Goal: Transaction & Acquisition: Book appointment/travel/reservation

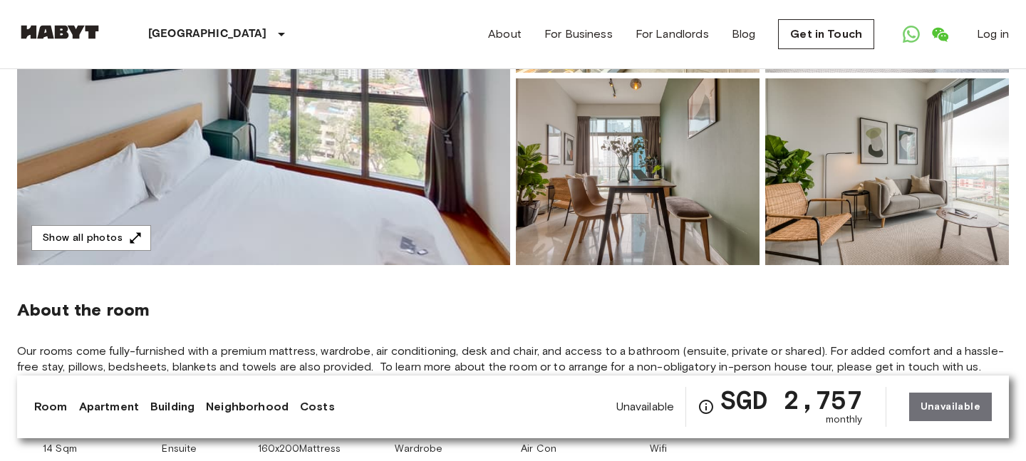
scroll to position [298, 0]
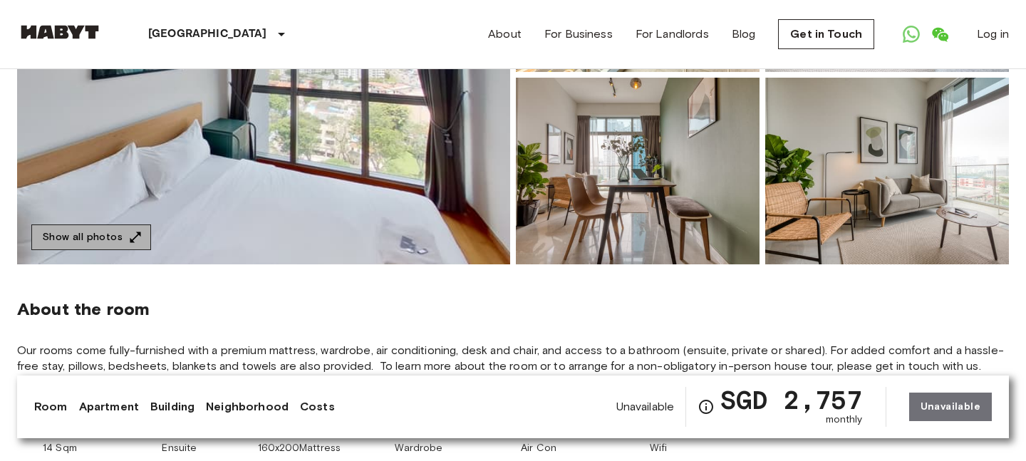
click at [131, 234] on icon "button" at bounding box center [135, 237] width 14 height 14
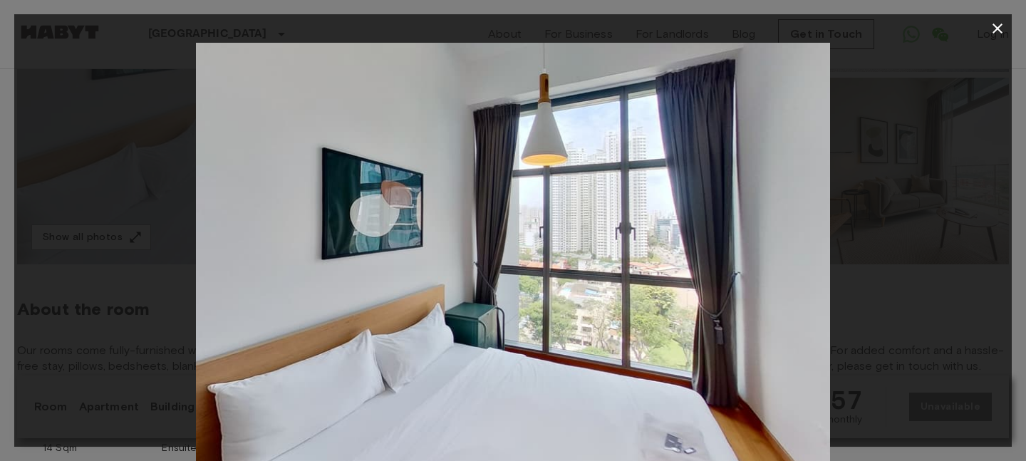
click at [868, 292] on div at bounding box center [513, 254] width 998 height 423
click at [746, 380] on img at bounding box center [513, 254] width 634 height 423
click at [996, 36] on icon "button" at bounding box center [997, 28] width 17 height 17
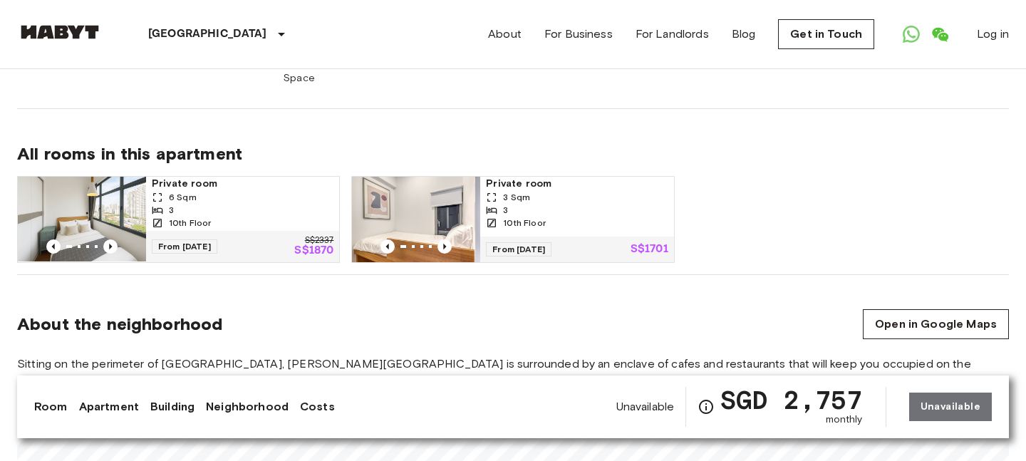
scroll to position [944, 0]
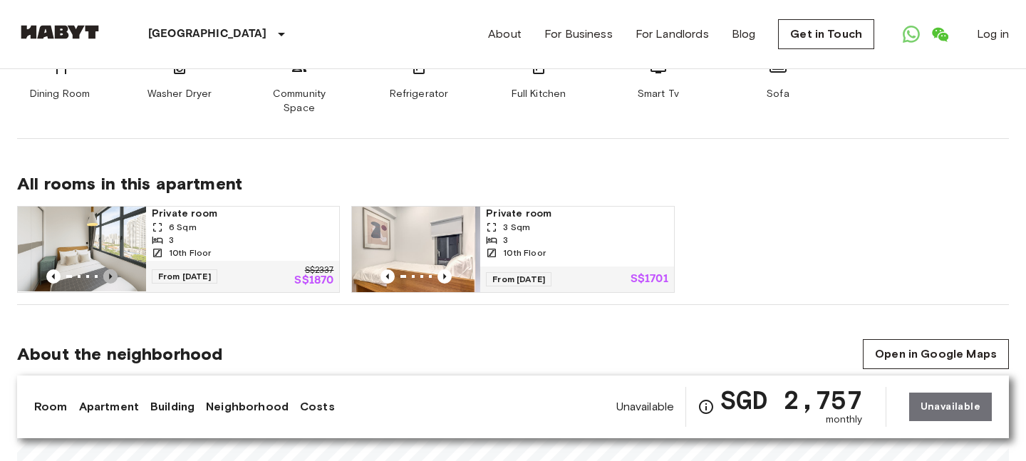
click at [110, 274] on icon "Previous image" at bounding box center [110, 277] width 3 height 6
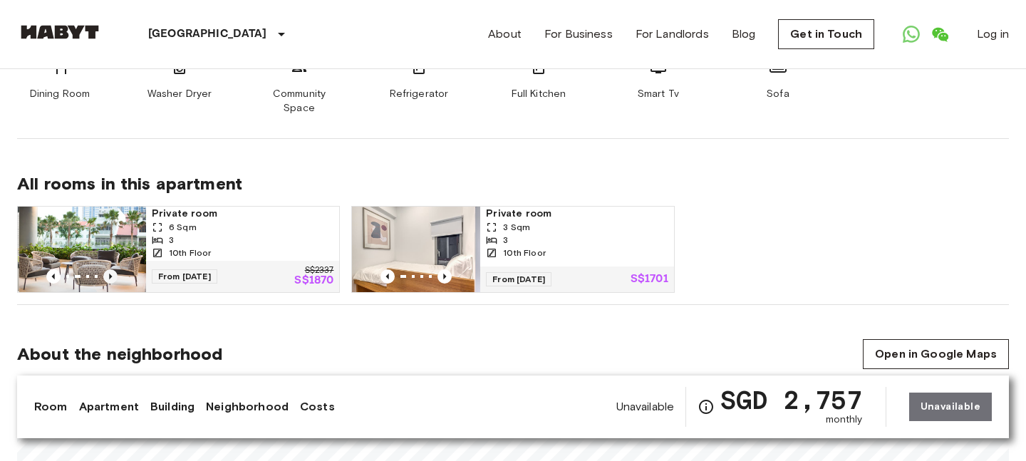
click at [110, 274] on icon "Previous image" at bounding box center [110, 277] width 3 height 6
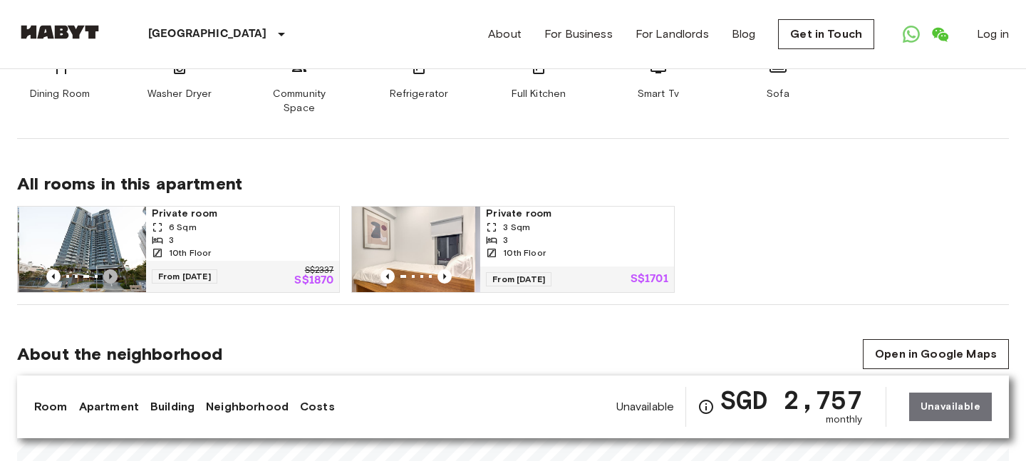
click at [110, 274] on icon "Previous image" at bounding box center [110, 277] width 3 height 6
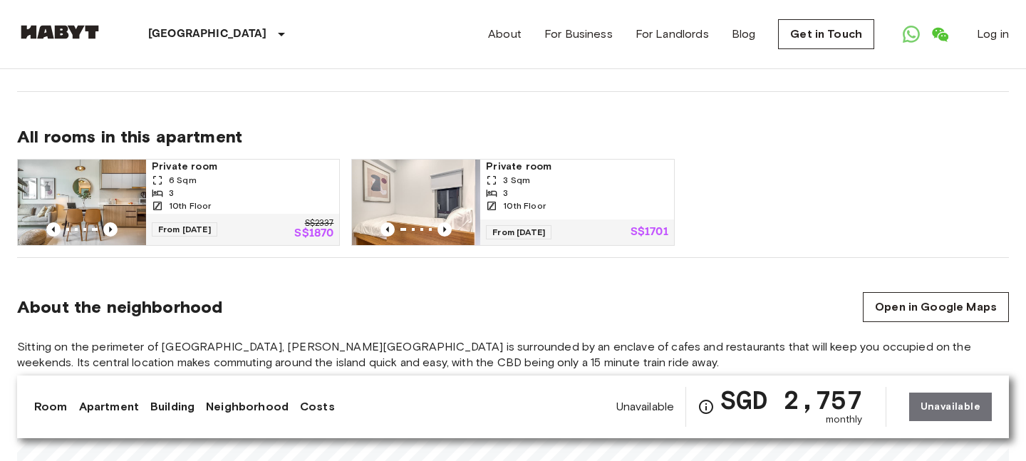
scroll to position [984, 0]
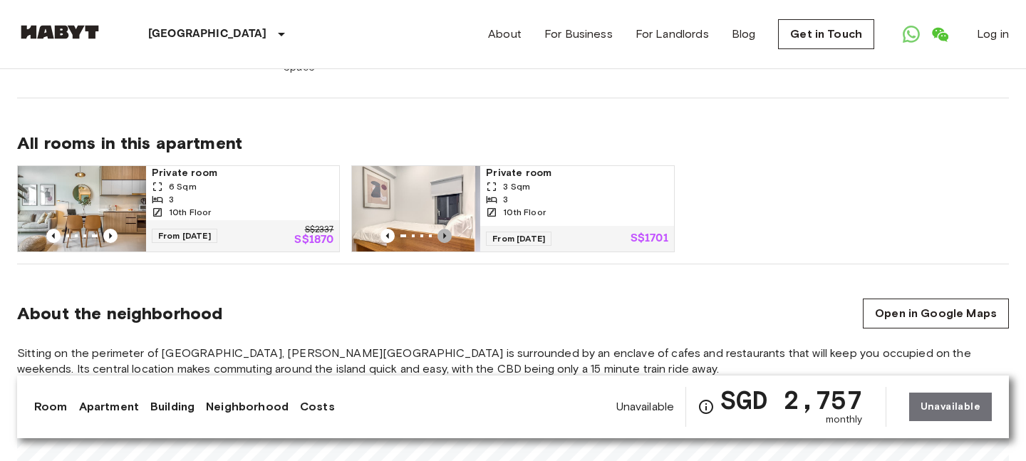
click at [446, 229] on icon "Previous image" at bounding box center [445, 236] width 14 height 14
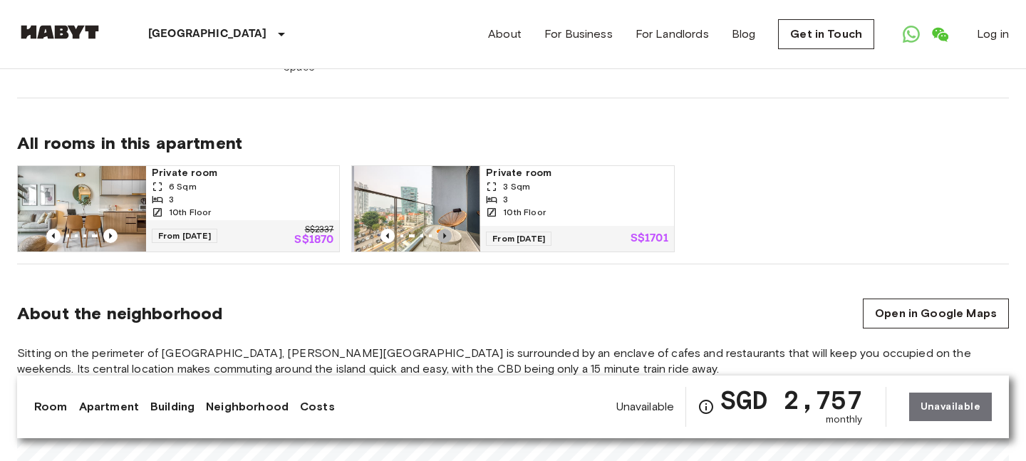
click at [446, 229] on icon "Previous image" at bounding box center [445, 236] width 14 height 14
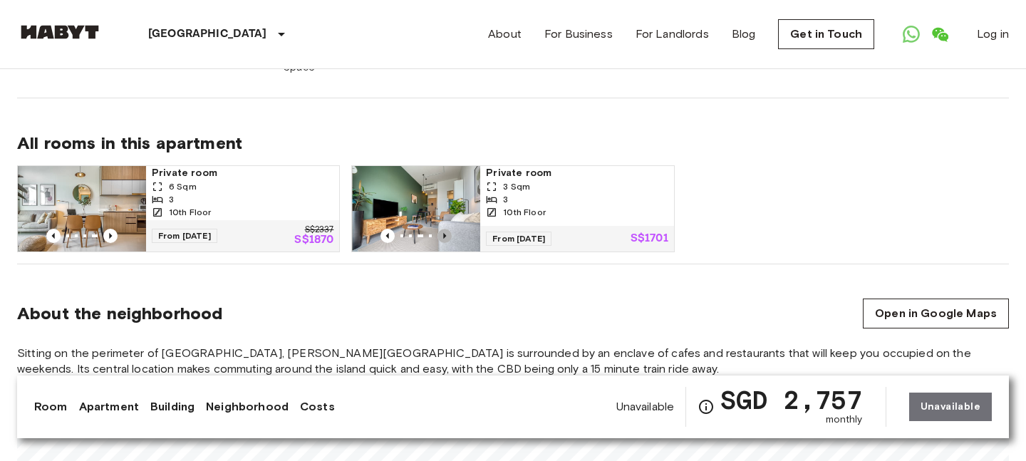
click at [446, 229] on icon "Previous image" at bounding box center [445, 236] width 14 height 14
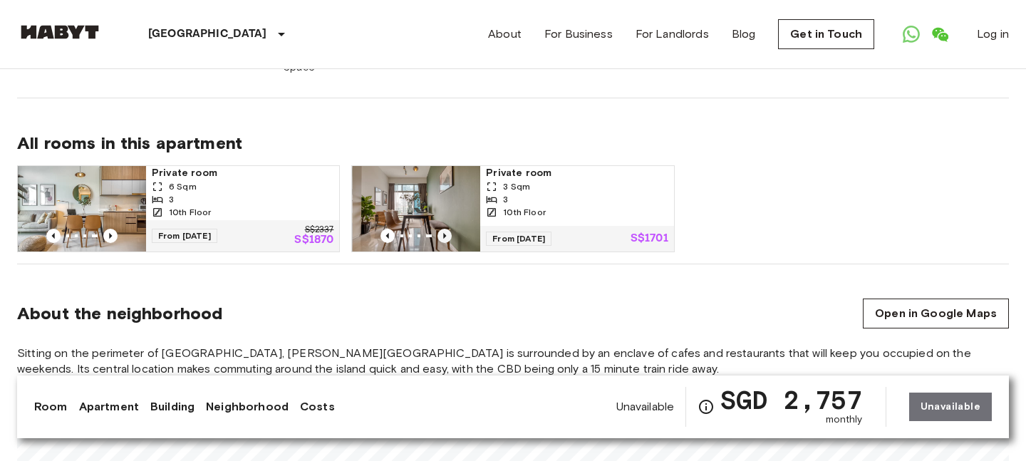
click at [446, 229] on icon "Previous image" at bounding box center [445, 236] width 14 height 14
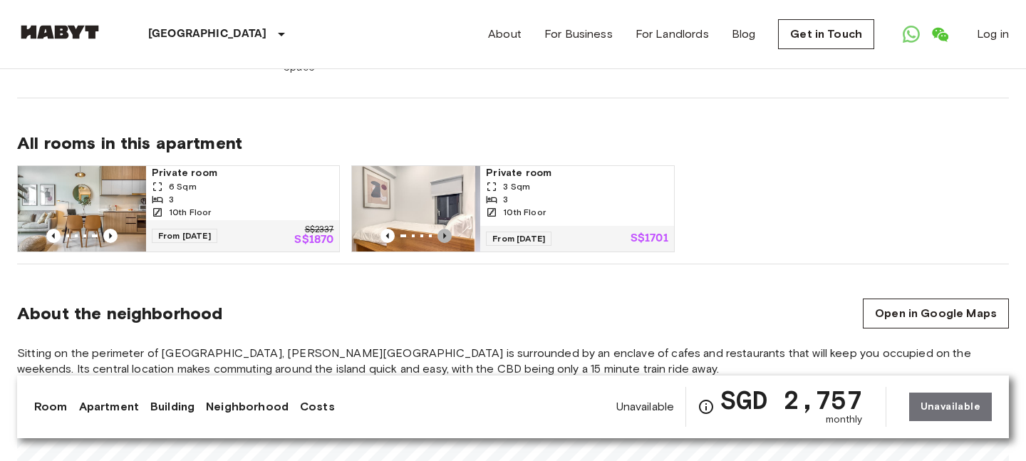
click at [446, 229] on icon "Previous image" at bounding box center [445, 236] width 14 height 14
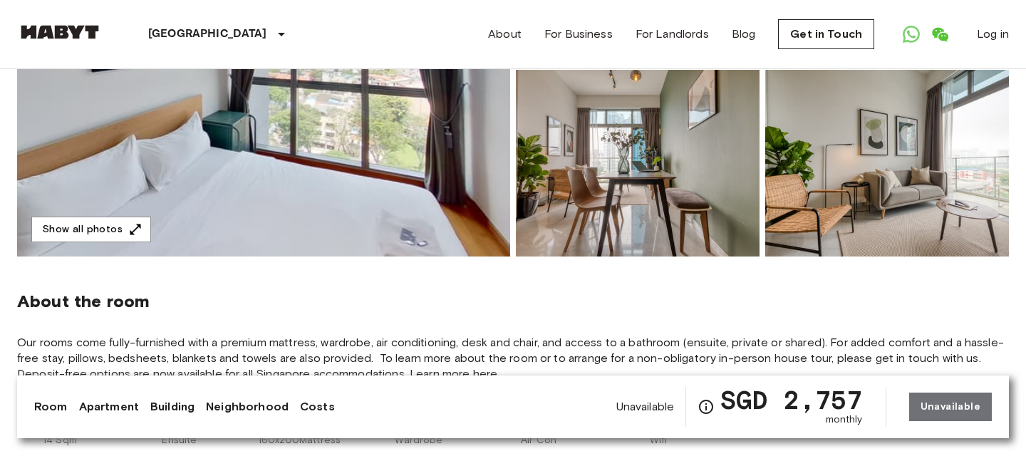
scroll to position [279, 0]
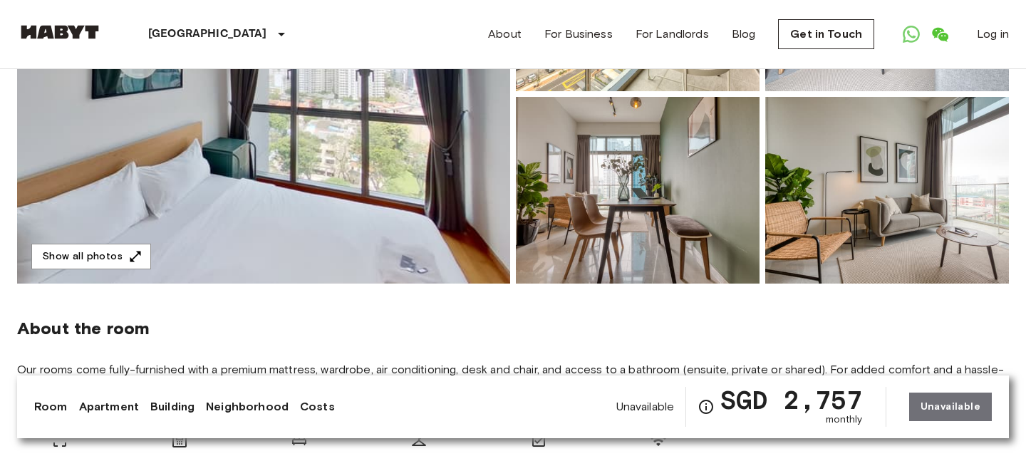
click at [210, 212] on img at bounding box center [263, 93] width 493 height 379
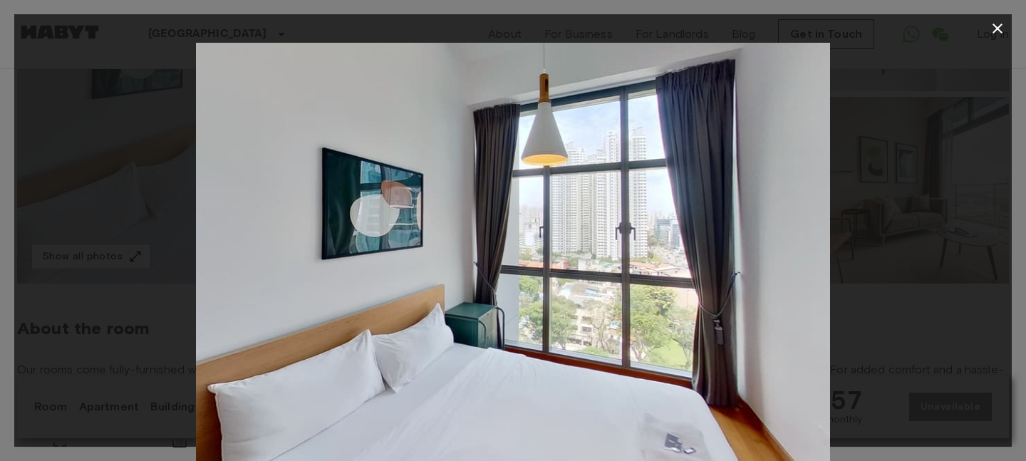
click at [1004, 29] on icon "button" at bounding box center [997, 28] width 17 height 17
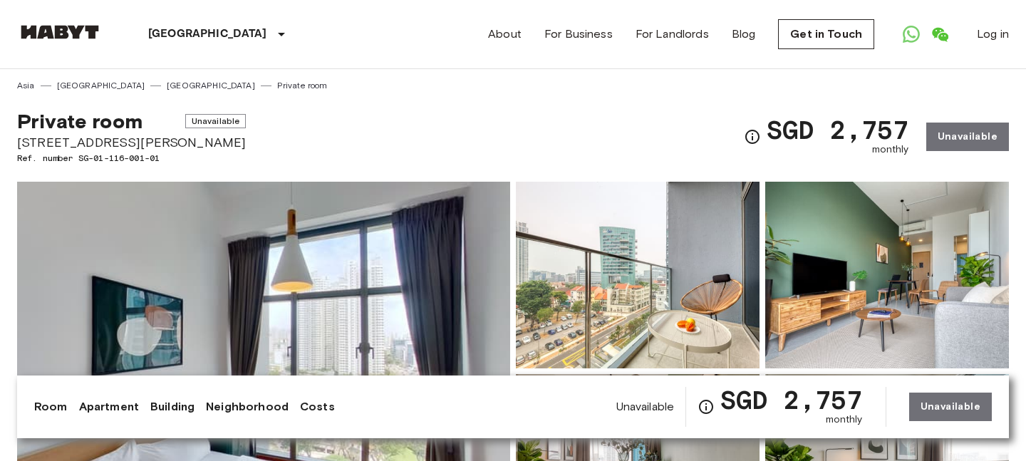
scroll to position [0, 0]
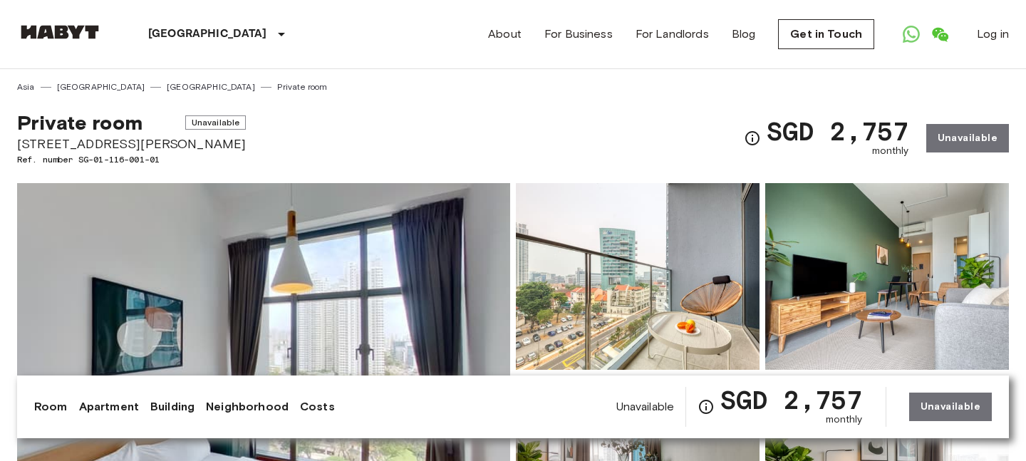
click at [73, 30] on img at bounding box center [60, 32] width 86 height 14
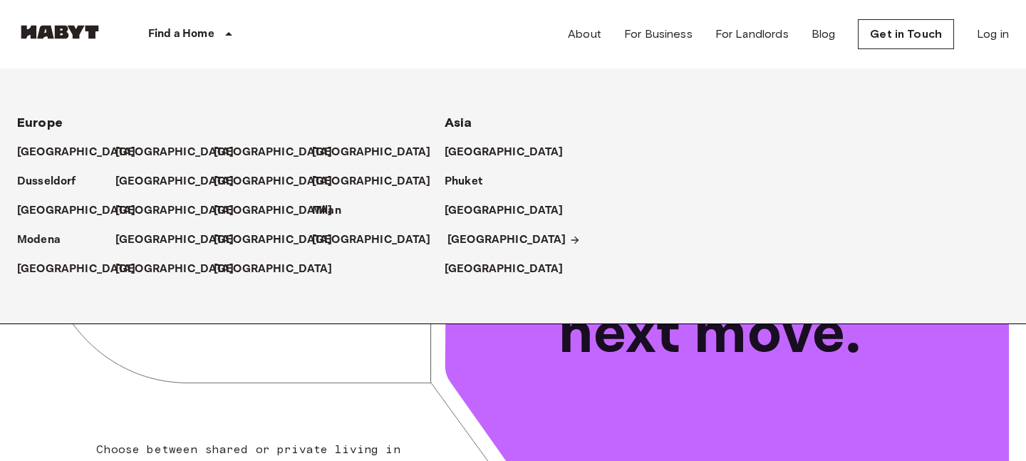
click at [482, 241] on p "[GEOGRAPHIC_DATA]" at bounding box center [507, 240] width 119 height 17
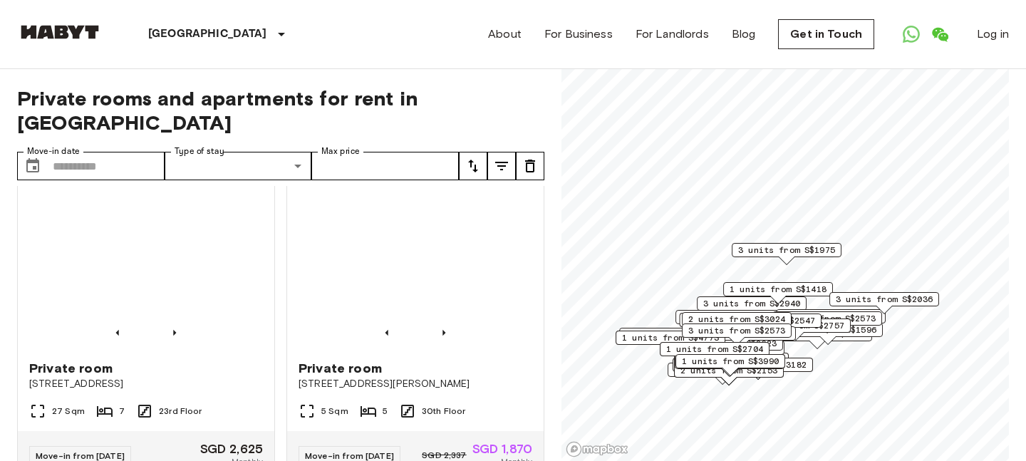
scroll to position [963, 0]
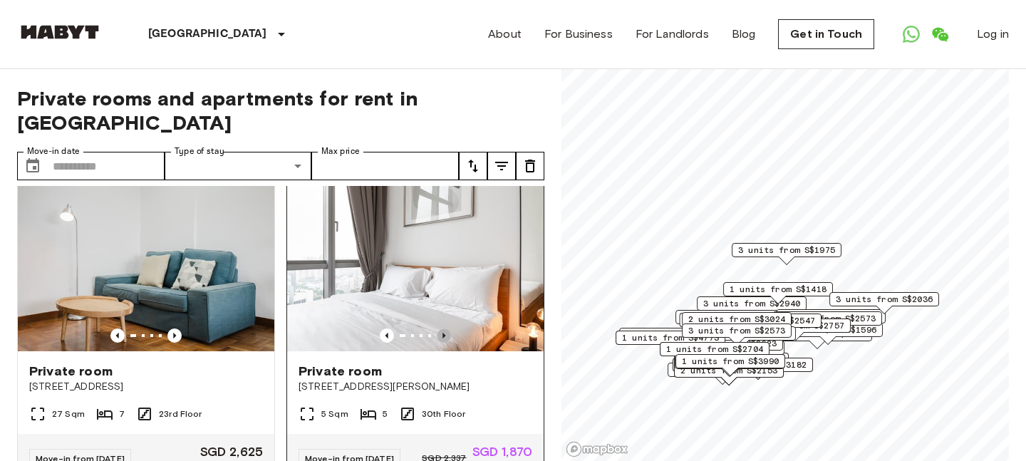
click at [448, 329] on icon "Previous image" at bounding box center [444, 336] width 14 height 14
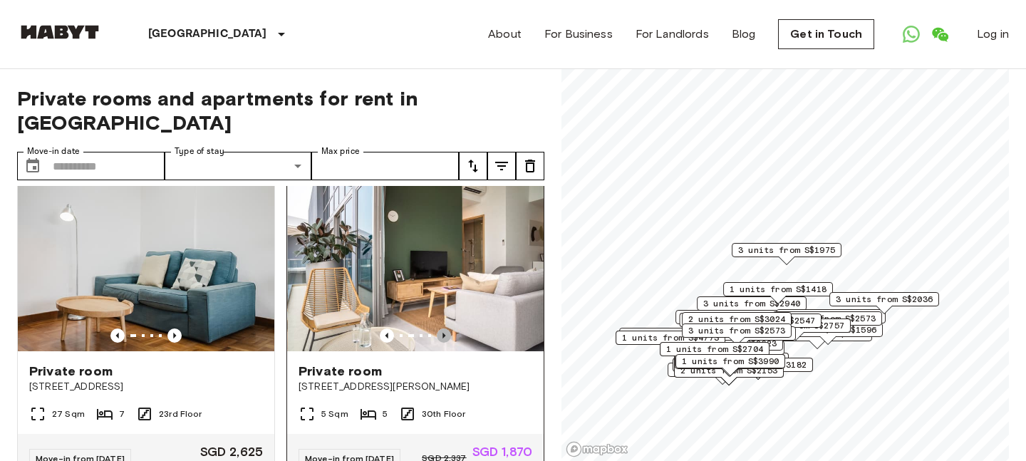
click at [448, 329] on icon "Previous image" at bounding box center [444, 336] width 14 height 14
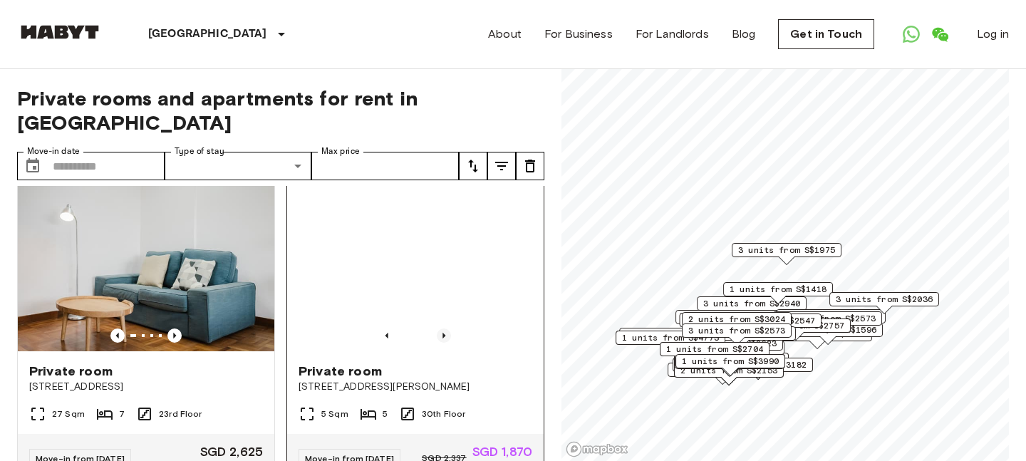
scroll to position [999, 0]
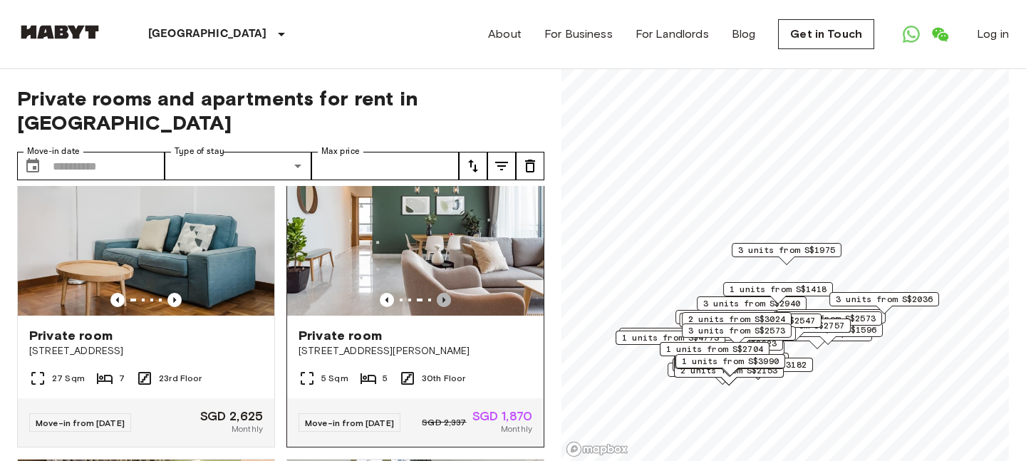
click at [443, 293] on icon "Previous image" at bounding box center [444, 300] width 14 height 14
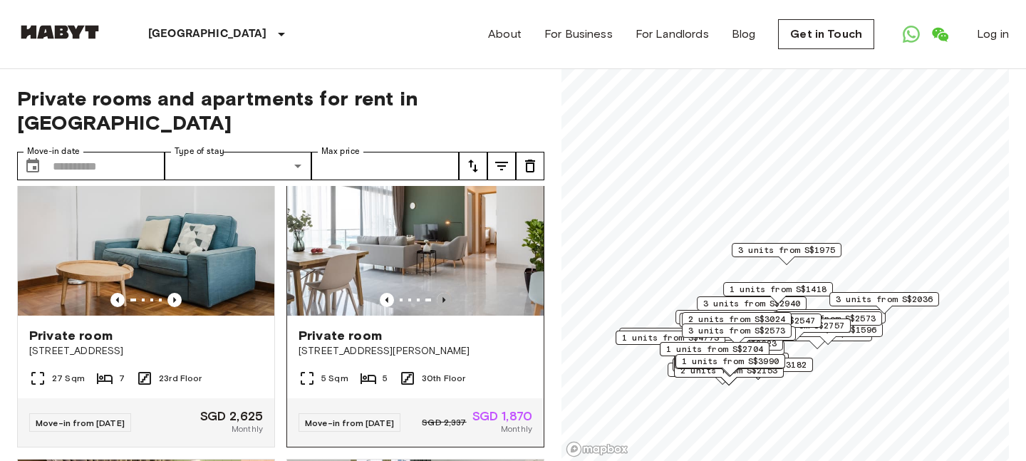
click at [443, 293] on icon "Previous image" at bounding box center [444, 300] width 14 height 14
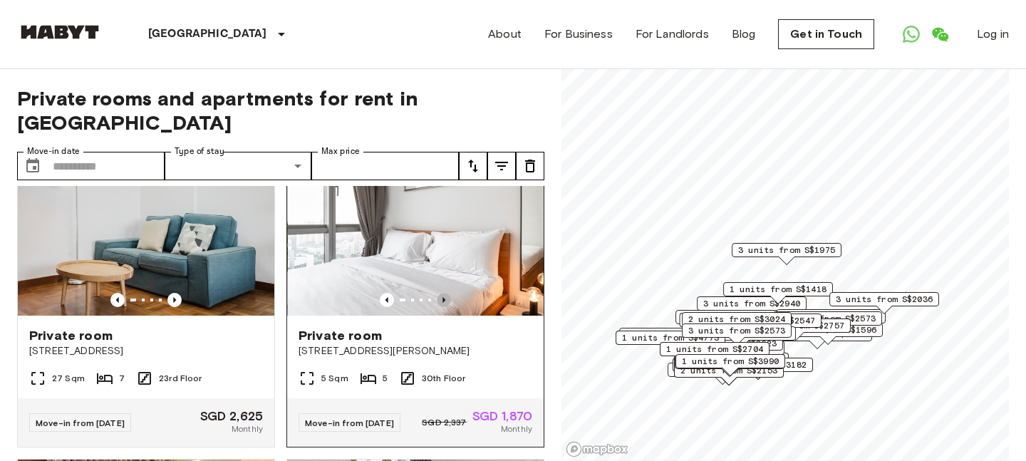
click at [443, 293] on icon "Previous image" at bounding box center [444, 300] width 14 height 14
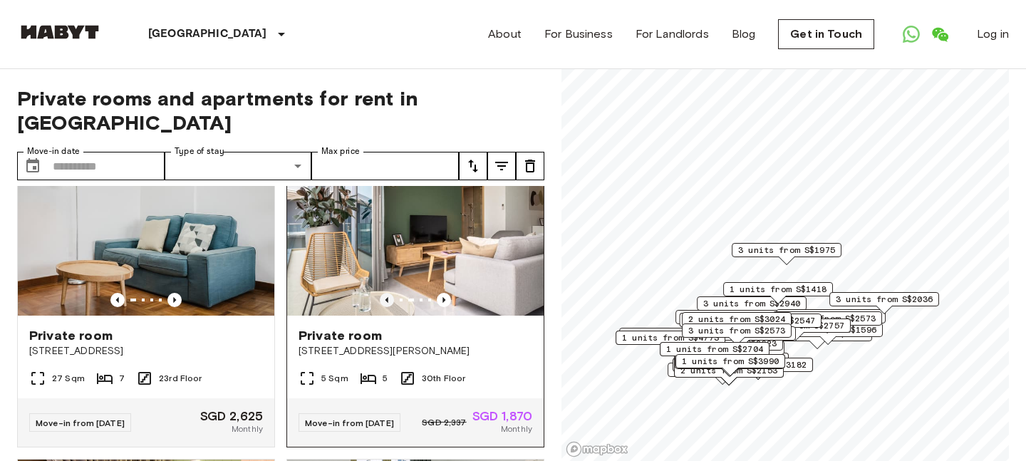
click at [389, 293] on icon "Previous image" at bounding box center [387, 300] width 14 height 14
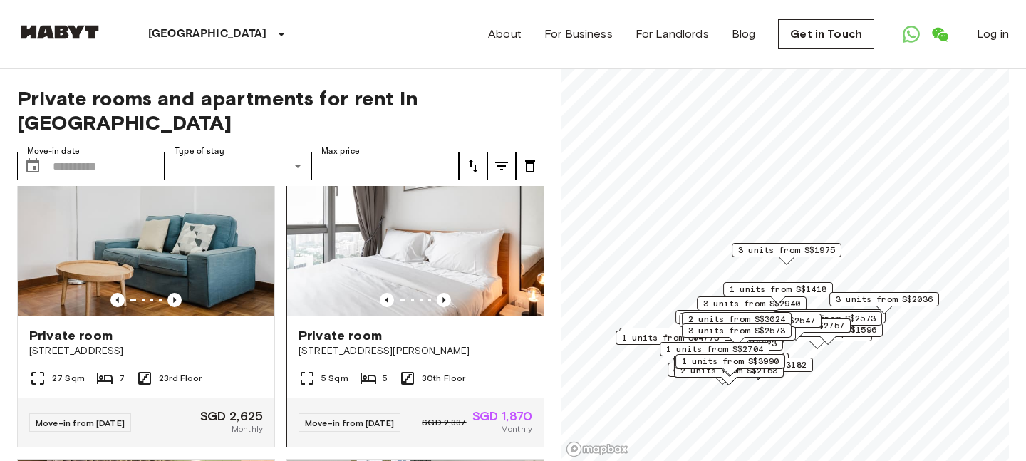
click at [415, 240] on img at bounding box center [415, 230] width 257 height 171
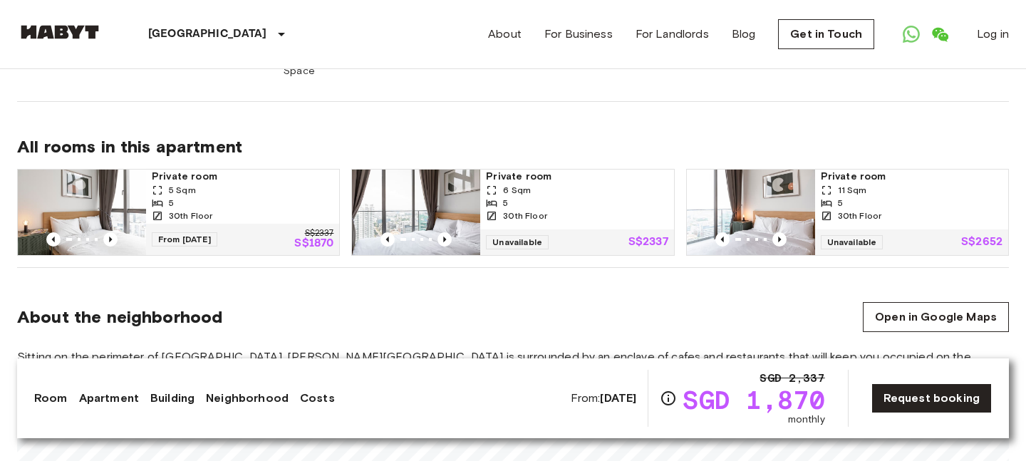
scroll to position [963, 0]
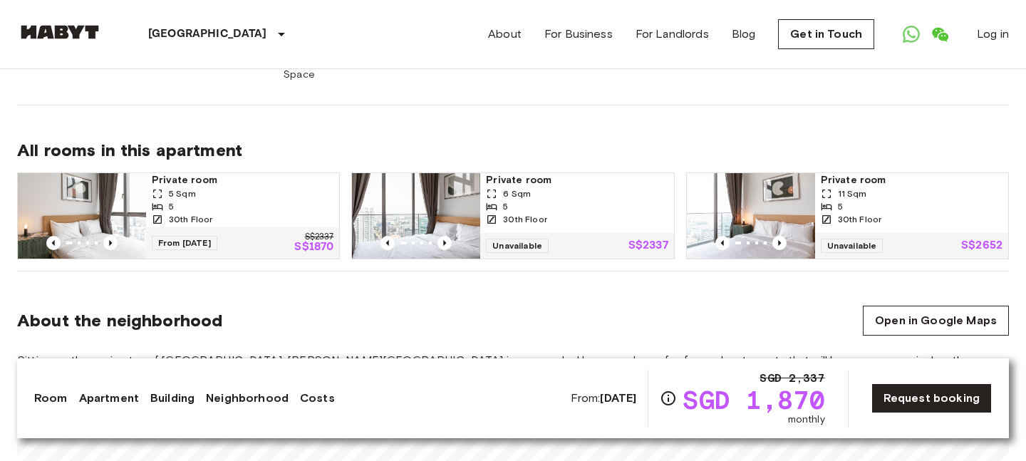
click at [252, 200] on div "5" at bounding box center [243, 206] width 182 height 13
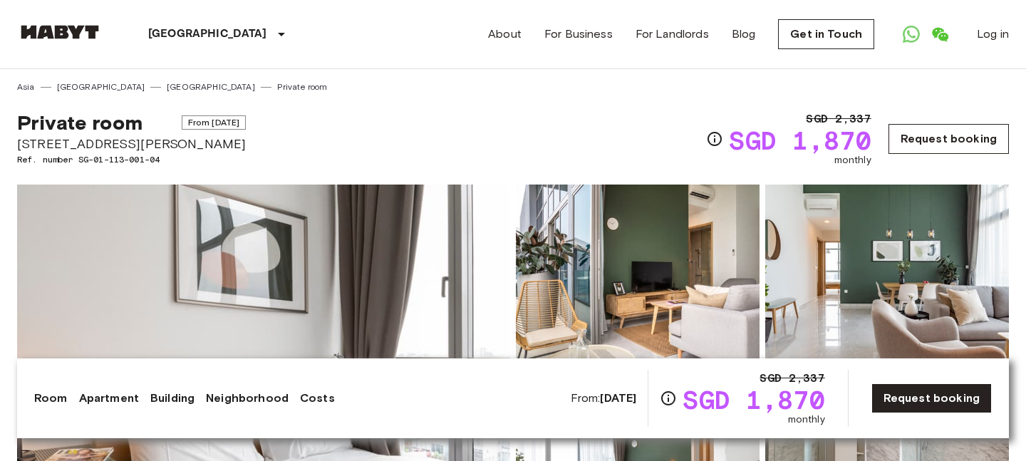
click at [960, 142] on link "Request booking" at bounding box center [949, 139] width 120 height 30
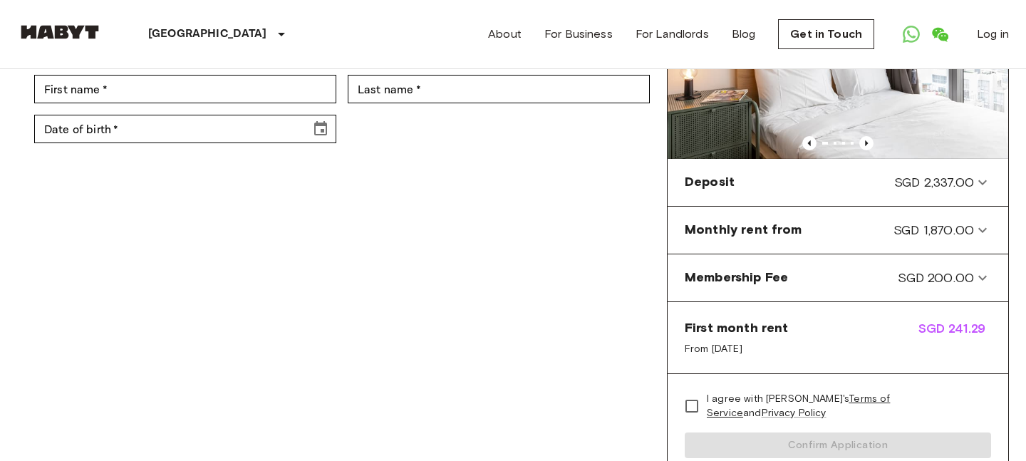
scroll to position [180, 0]
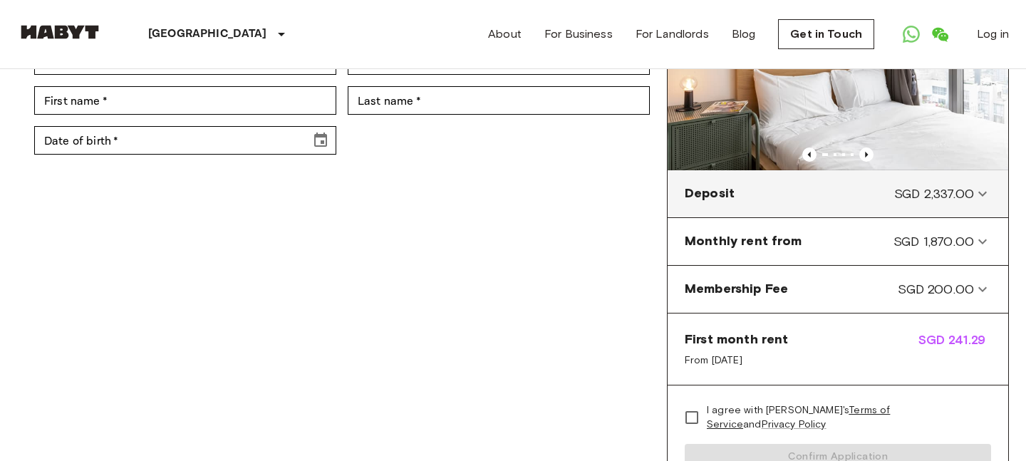
click at [978, 197] on icon at bounding box center [982, 193] width 17 height 17
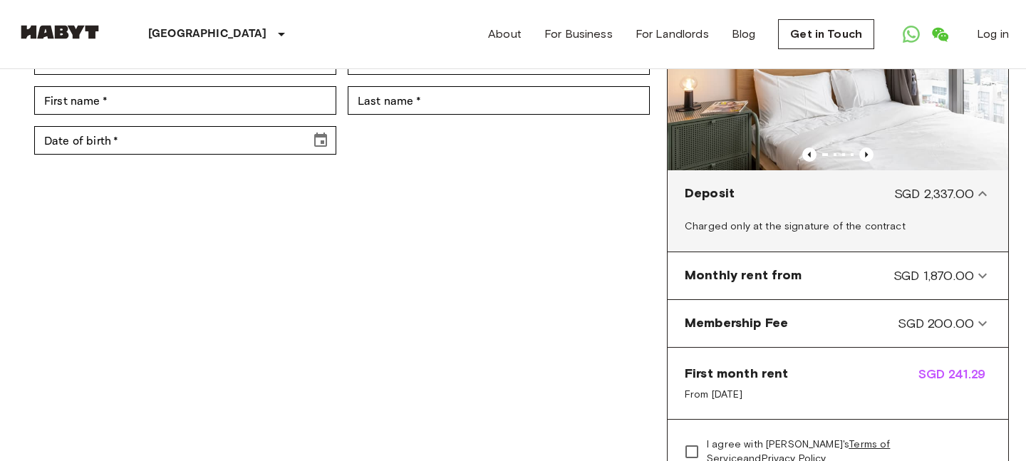
click at [978, 197] on icon at bounding box center [982, 193] width 17 height 17
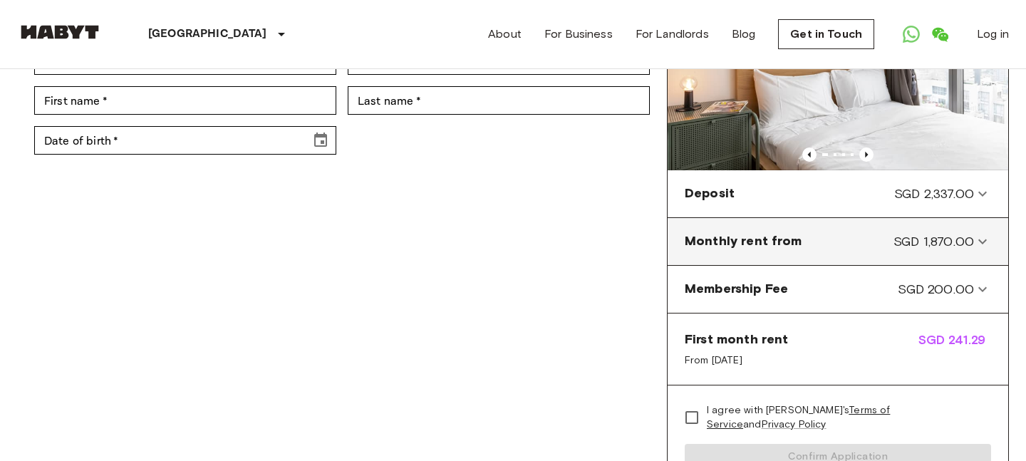
click at [975, 230] on from-panel "Monthly rent from SGD 1,870.00" at bounding box center [838, 242] width 329 height 36
click at [977, 244] on icon at bounding box center [982, 241] width 17 height 17
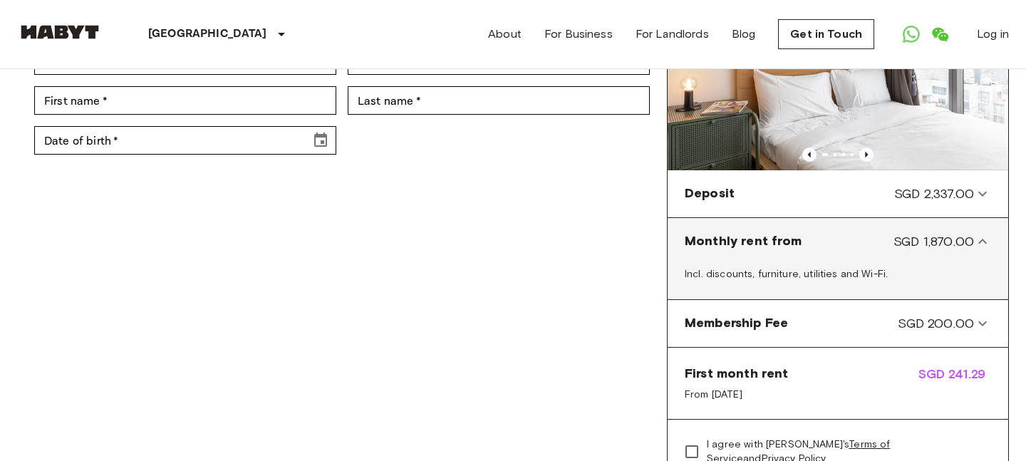
click at [977, 244] on icon at bounding box center [982, 241] width 17 height 17
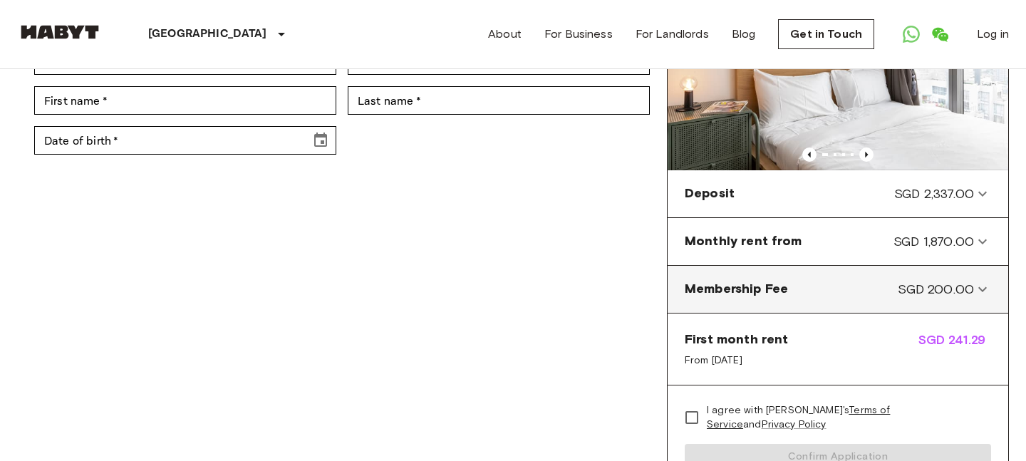
click at [971, 289] on span "SGD 200.00" at bounding box center [936, 289] width 76 height 19
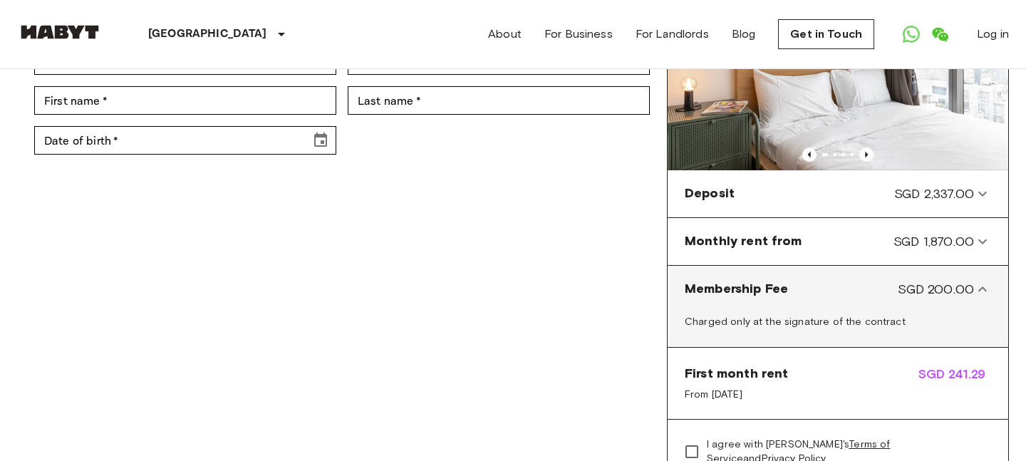
click at [971, 289] on span "SGD 200.00" at bounding box center [936, 289] width 76 height 19
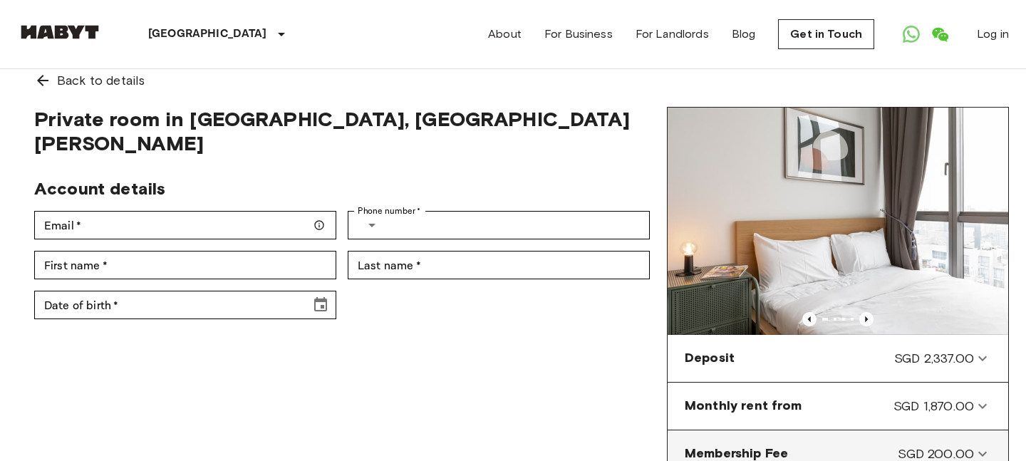
scroll to position [0, 0]
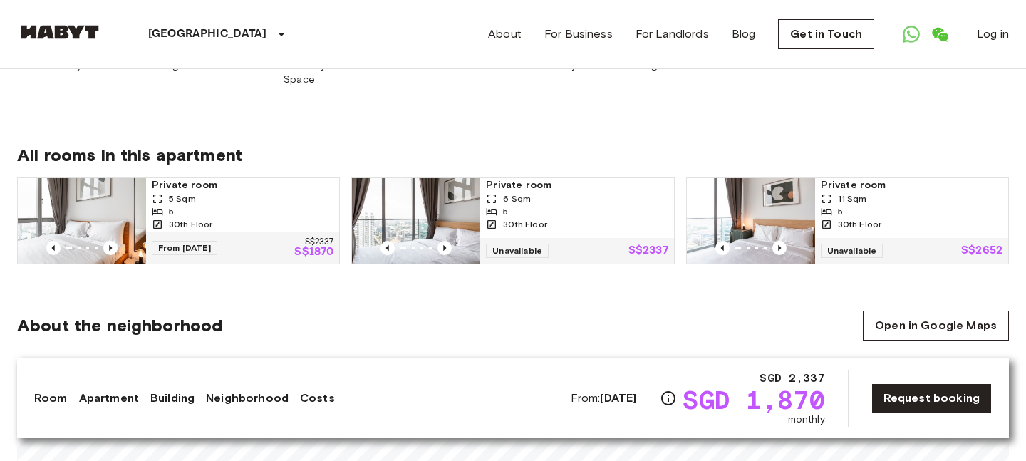
scroll to position [963, 0]
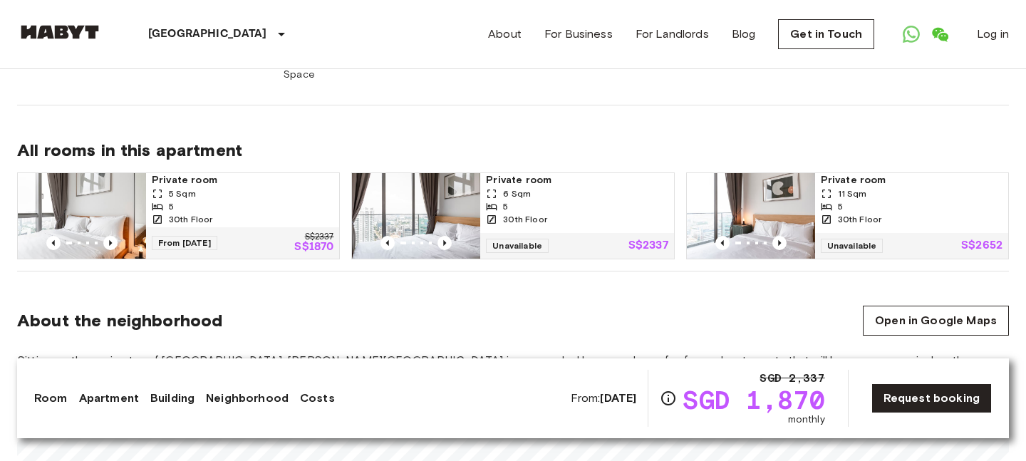
click at [917, 200] on div "5" at bounding box center [912, 206] width 182 height 13
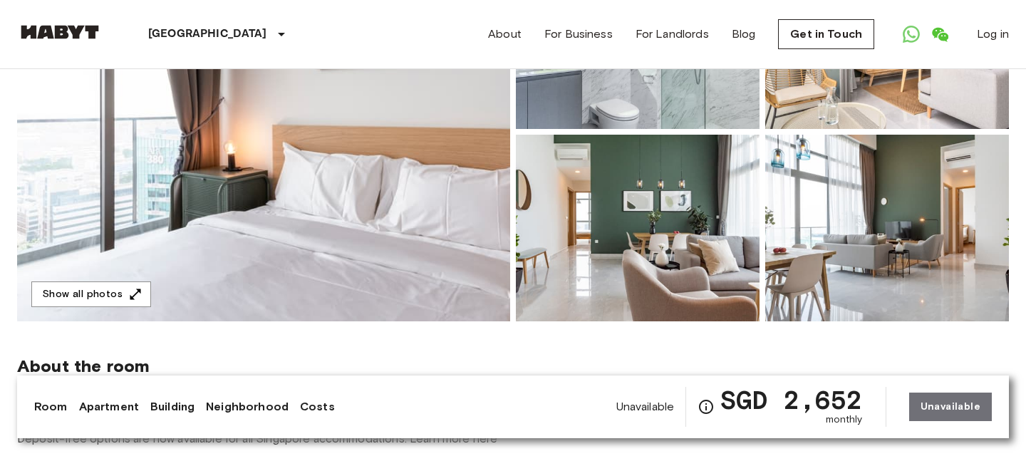
scroll to position [242, 0]
click at [130, 294] on icon "button" at bounding box center [135, 293] width 11 height 11
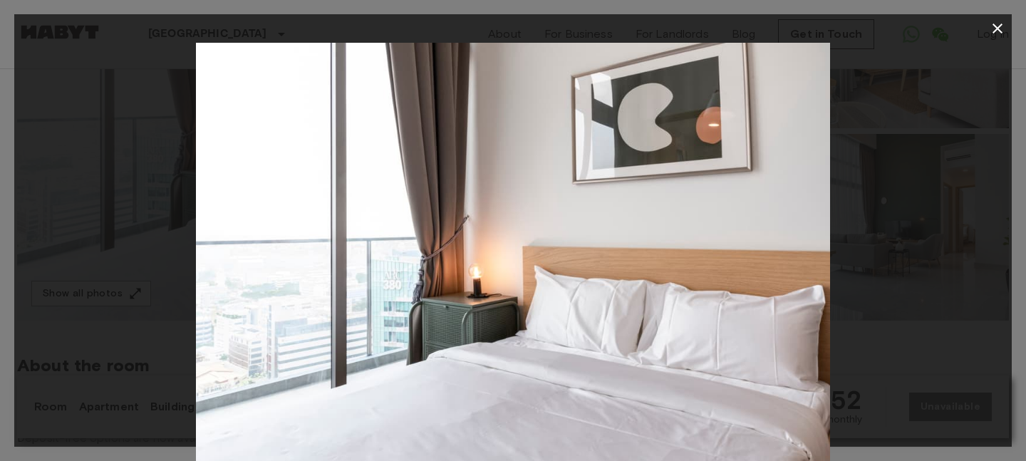
click at [1000, 31] on icon "button" at bounding box center [998, 29] width 10 height 10
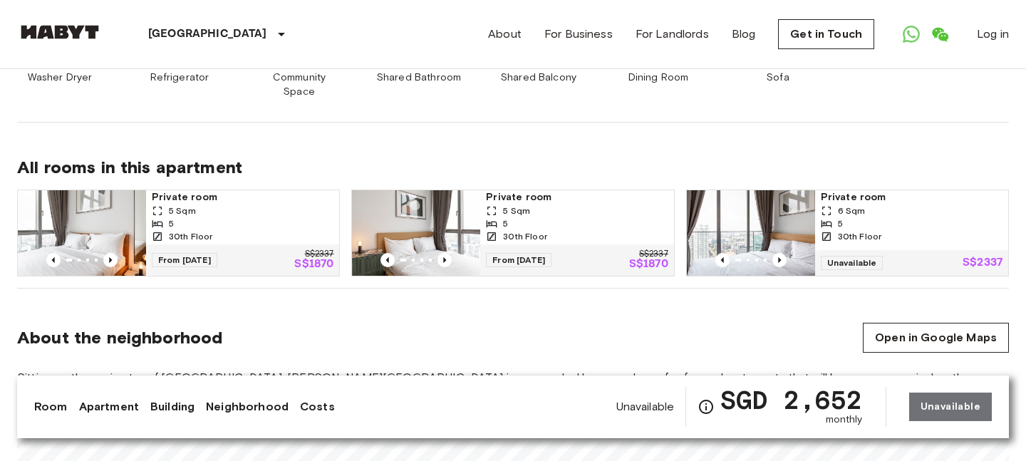
scroll to position [948, 0]
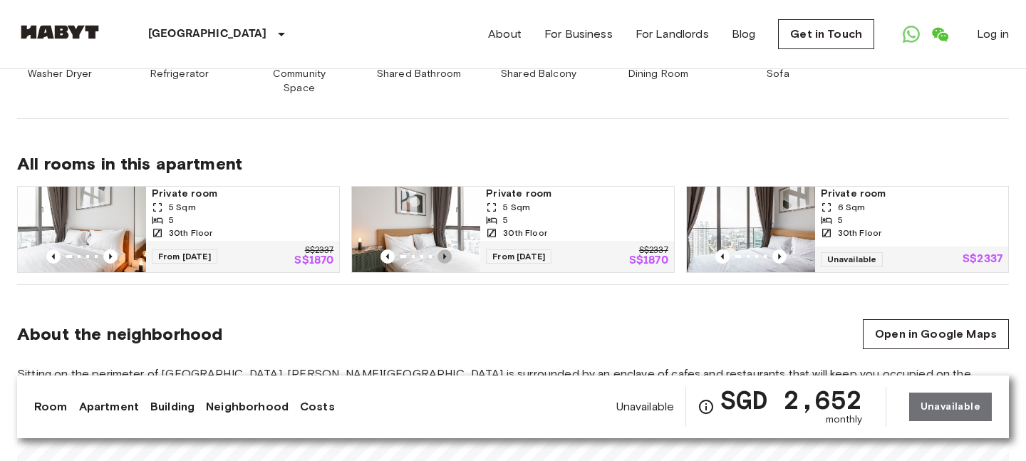
click at [446, 254] on icon "Previous image" at bounding box center [445, 257] width 3 height 6
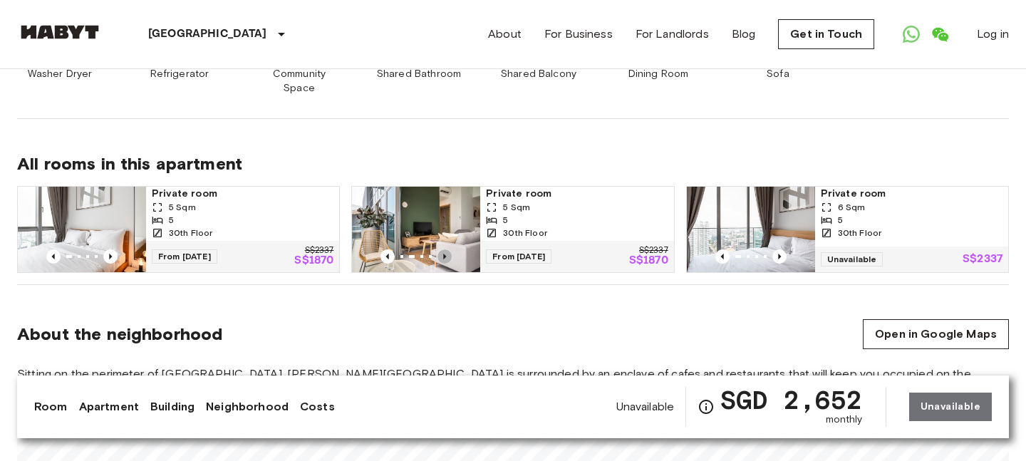
click at [446, 254] on icon "Previous image" at bounding box center [445, 257] width 3 height 6
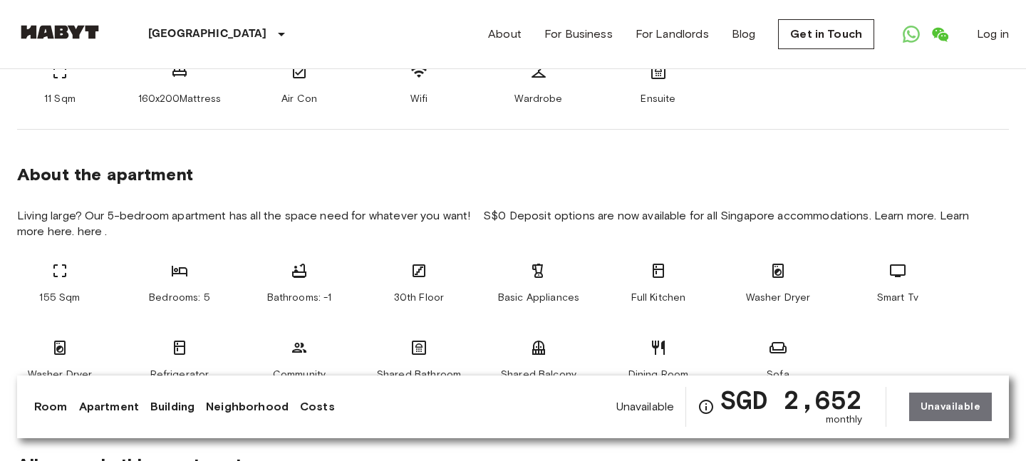
scroll to position [0, 0]
